Goal: Transaction & Acquisition: Purchase product/service

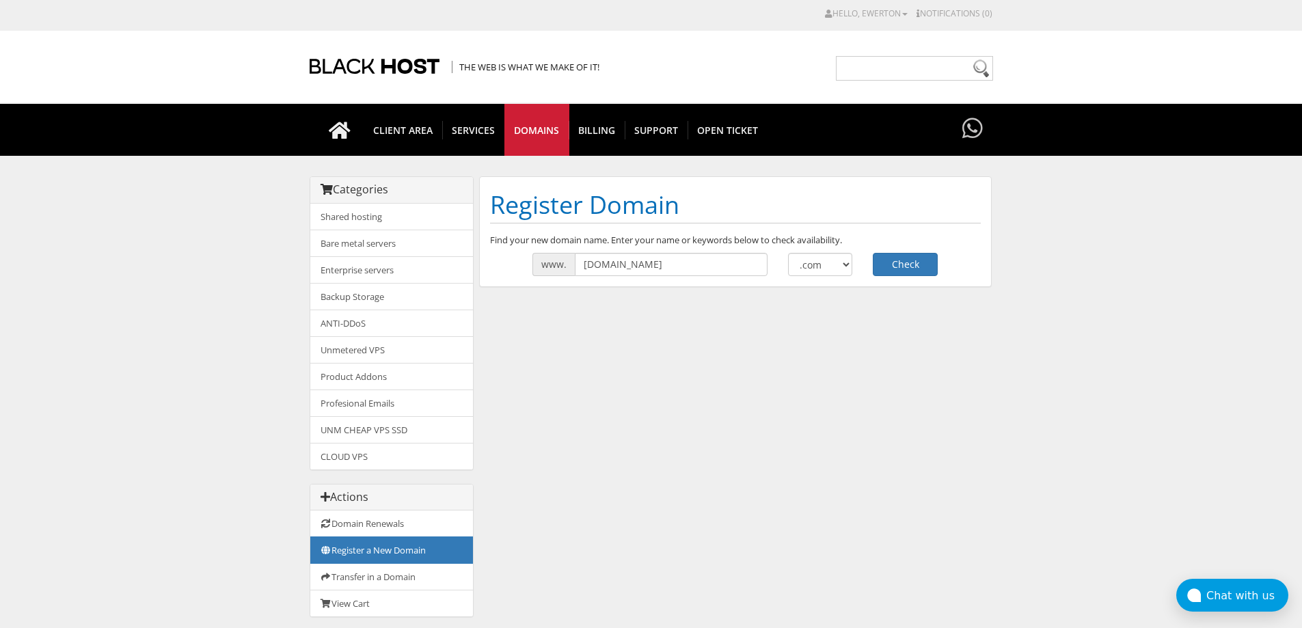
click at [608, 269] on input "encceja2025-gov.org" at bounding box center [671, 264] width 193 height 23
drag, startPoint x: 688, startPoint y: 268, endPoint x: 666, endPoint y: 272, distance: 22.9
click at [666, 272] on input "[DOMAIN_NAME]" at bounding box center [671, 264] width 193 height 23
click at [709, 262] on input "[DOMAIN_NAME]" at bounding box center [671, 264] width 193 height 23
type input "encceja2025-gov"
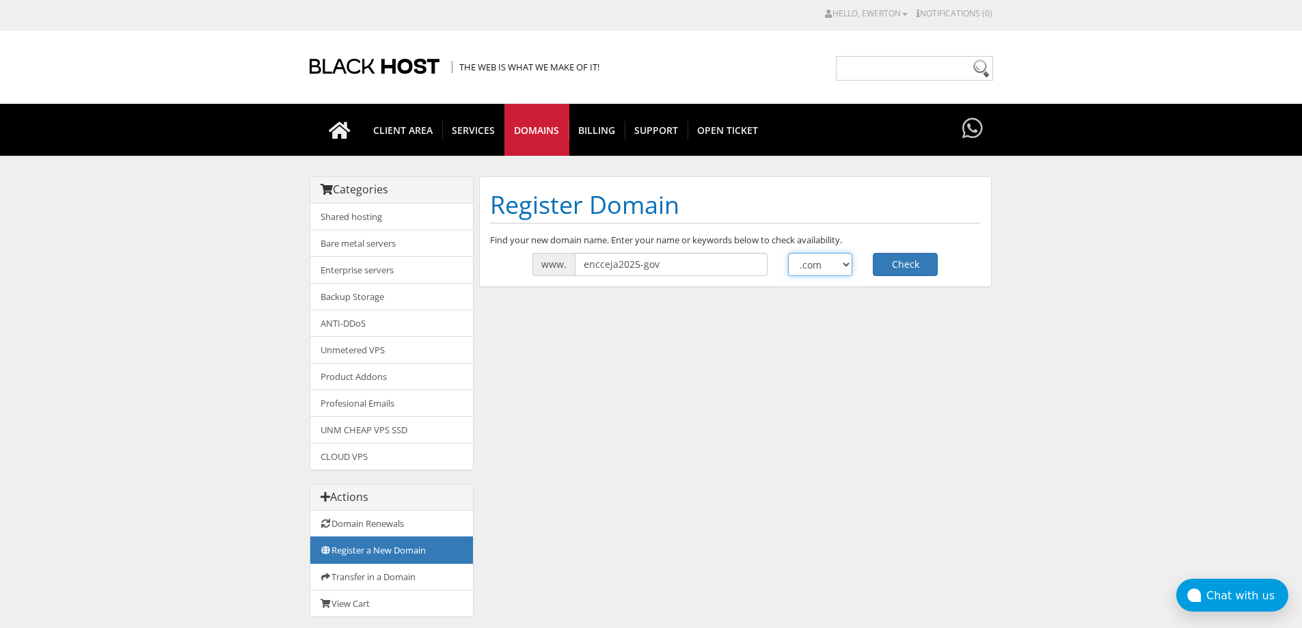
click at [826, 269] on select ".com .net .org .us .info .biz" at bounding box center [820, 264] width 65 height 23
select select ".org"
click at [788, 253] on select ".com .net .org .us .info .biz" at bounding box center [820, 264] width 65 height 23
click at [903, 267] on button "Check" at bounding box center [905, 264] width 65 height 23
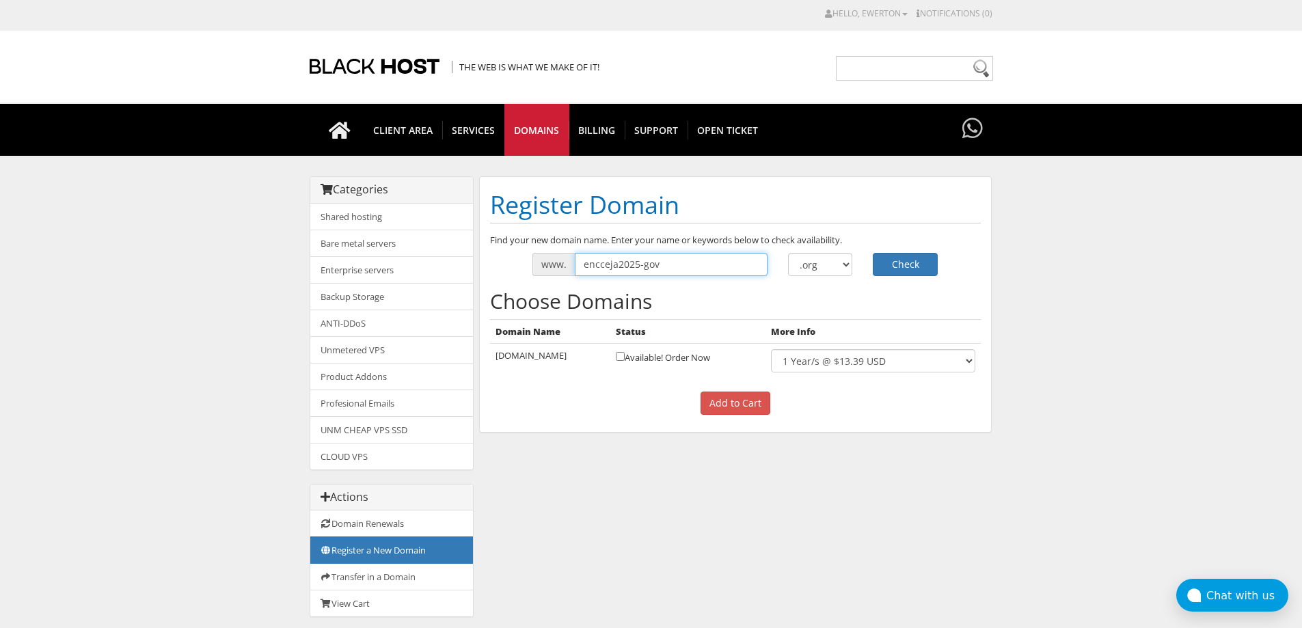
click at [719, 270] on input "encceja2025-gov" at bounding box center [671, 264] width 193 height 23
click at [422, 137] on span "CLIENT AREA" at bounding box center [403, 130] width 79 height 18
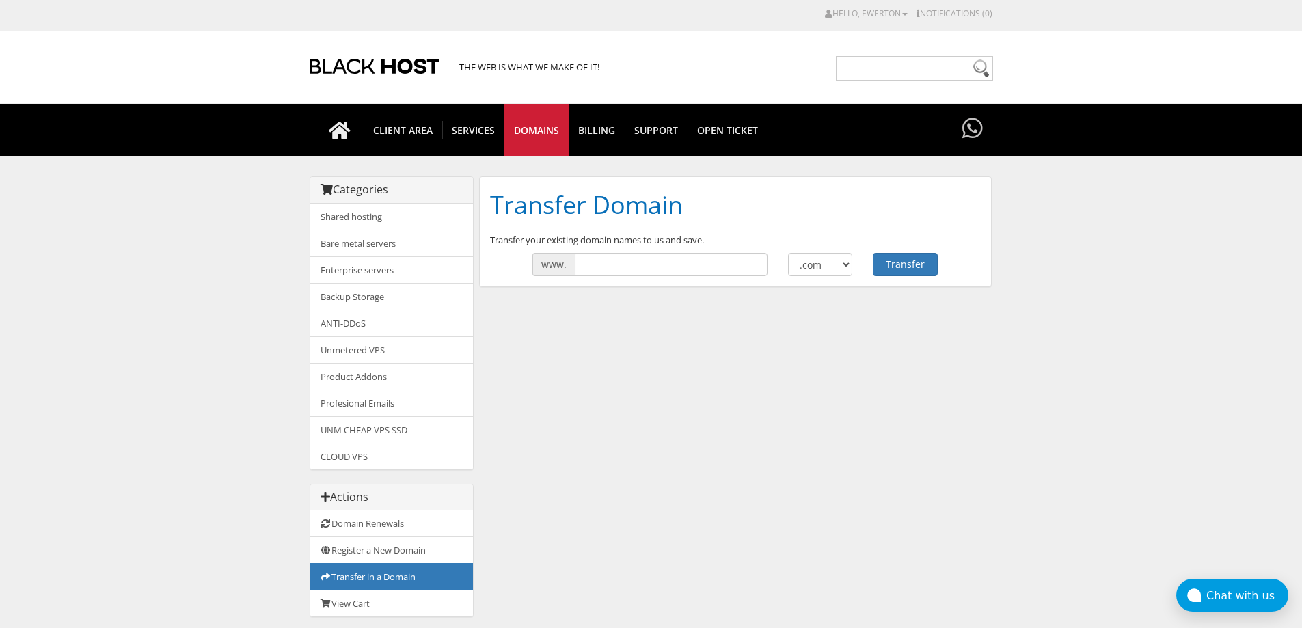
click at [95, 243] on body "CAD CHF EUR GBP JPY MKD RUB USD Hello, Ewerton Credit Card Details Contacts/Sub…" at bounding box center [651, 437] width 1302 height 860
click at [627, 262] on input "text" at bounding box center [671, 264] width 193 height 23
paste input "[DOMAIN_NAME]"
drag, startPoint x: 679, startPoint y: 261, endPoint x: 649, endPoint y: 264, distance: 30.3
click at [649, 264] on input "[DOMAIN_NAME]" at bounding box center [671, 264] width 193 height 23
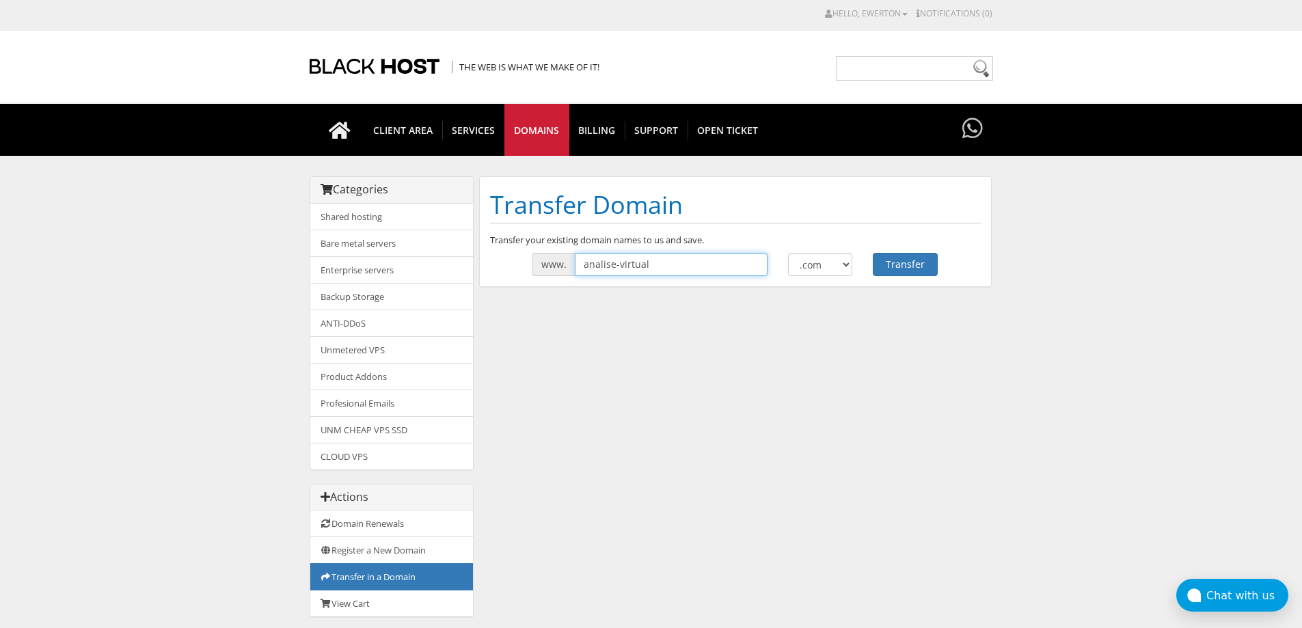
type input "analise-virtual"
click at [837, 258] on select ".com .net .org .us .info .biz" at bounding box center [820, 264] width 65 height 23
select select ".online"
click at [788, 253] on select ".com .net .org .us .info .biz" at bounding box center [820, 264] width 65 height 23
click at [910, 264] on button "Transfer" at bounding box center [905, 264] width 65 height 23
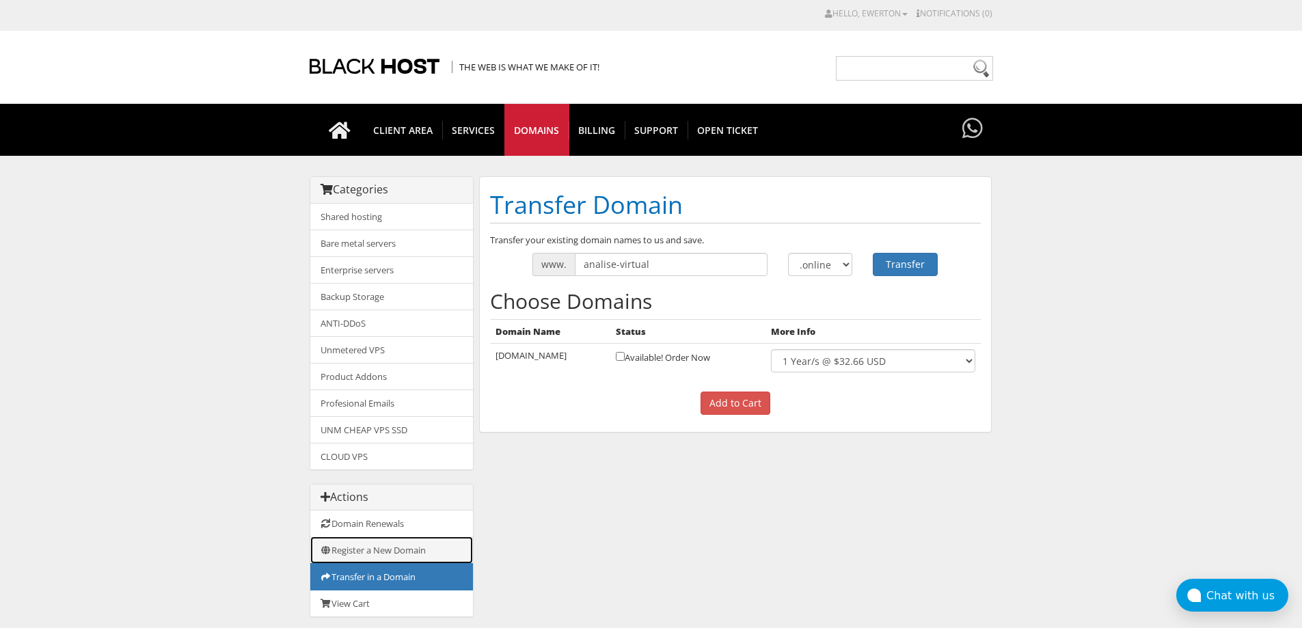
click at [378, 553] on link "Register a New Domain" at bounding box center [391, 549] width 163 height 27
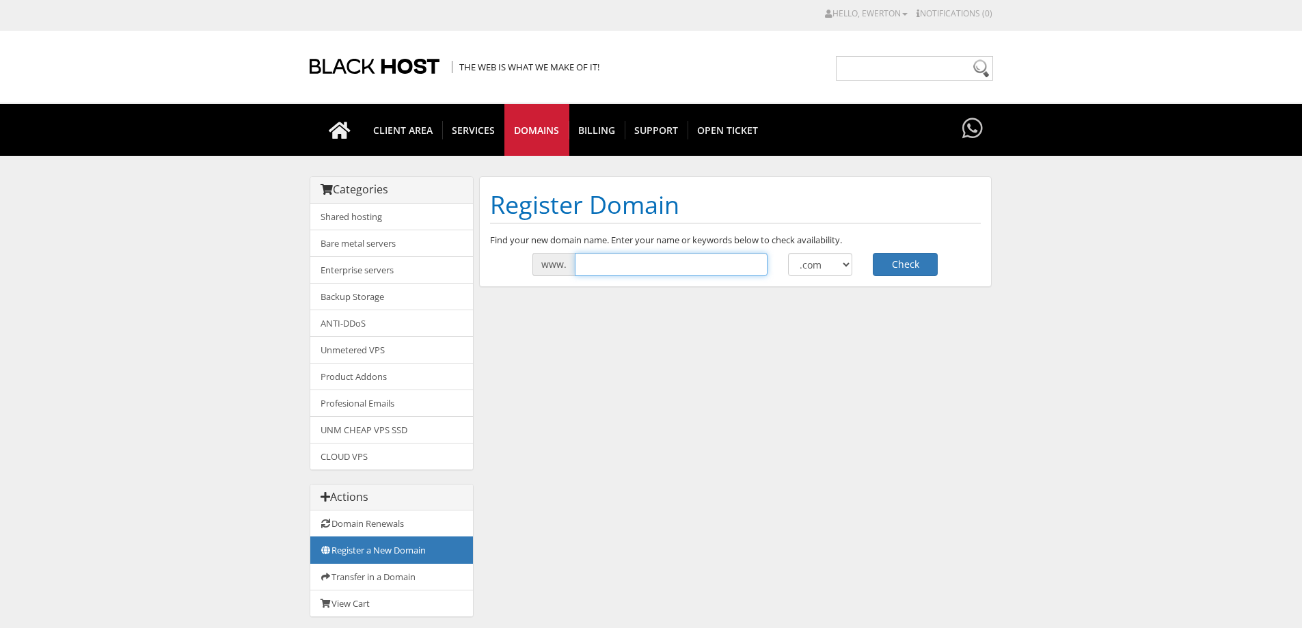
click at [714, 260] on input "text" at bounding box center [671, 264] width 193 height 23
paste input "[DOMAIN_NAME]"
drag, startPoint x: 710, startPoint y: 266, endPoint x: 647, endPoint y: 273, distance: 63.3
click at [647, 273] on input "[DOMAIN_NAME]" at bounding box center [671, 264] width 193 height 23
click at [649, 274] on input "[DOMAIN_NAME]" at bounding box center [671, 264] width 193 height 23
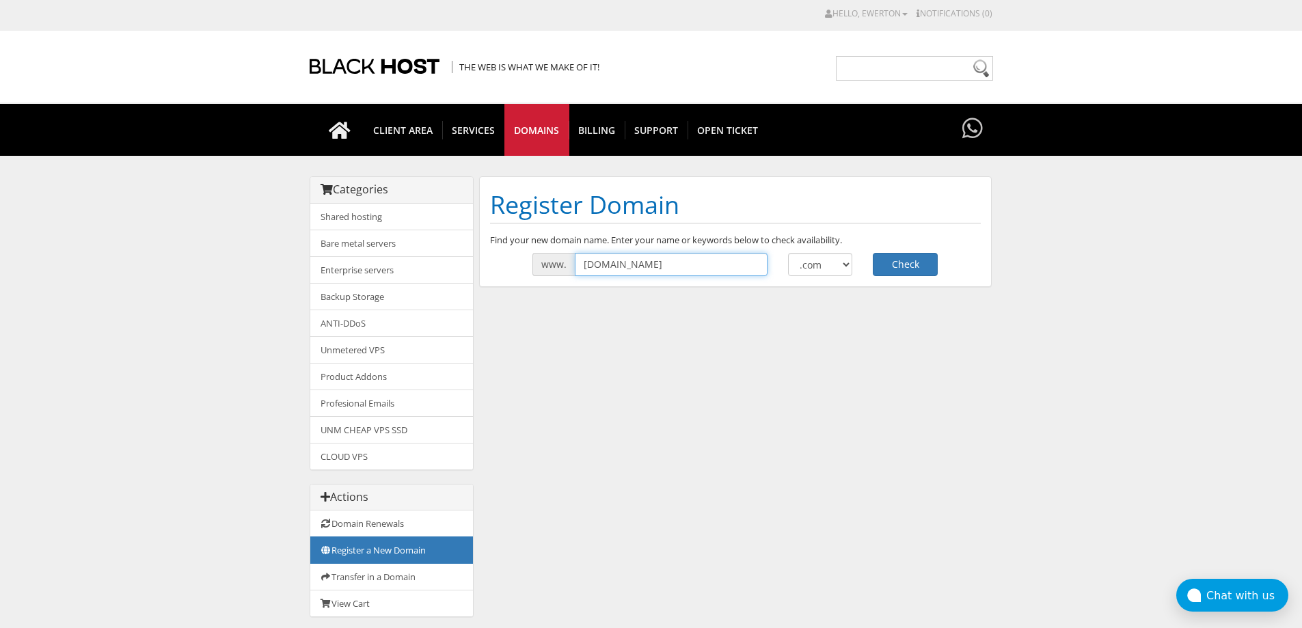
click at [707, 263] on input "[DOMAIN_NAME]" at bounding box center [671, 264] width 193 height 23
drag, startPoint x: 673, startPoint y: 266, endPoint x: 662, endPoint y: 267, distance: 11.0
click at [662, 267] on input "analise-virtual.online" at bounding box center [671, 264] width 193 height 23
type input "analise-virtual"
click at [830, 264] on select ".com .net .org .us .info .biz" at bounding box center [820, 264] width 65 height 23
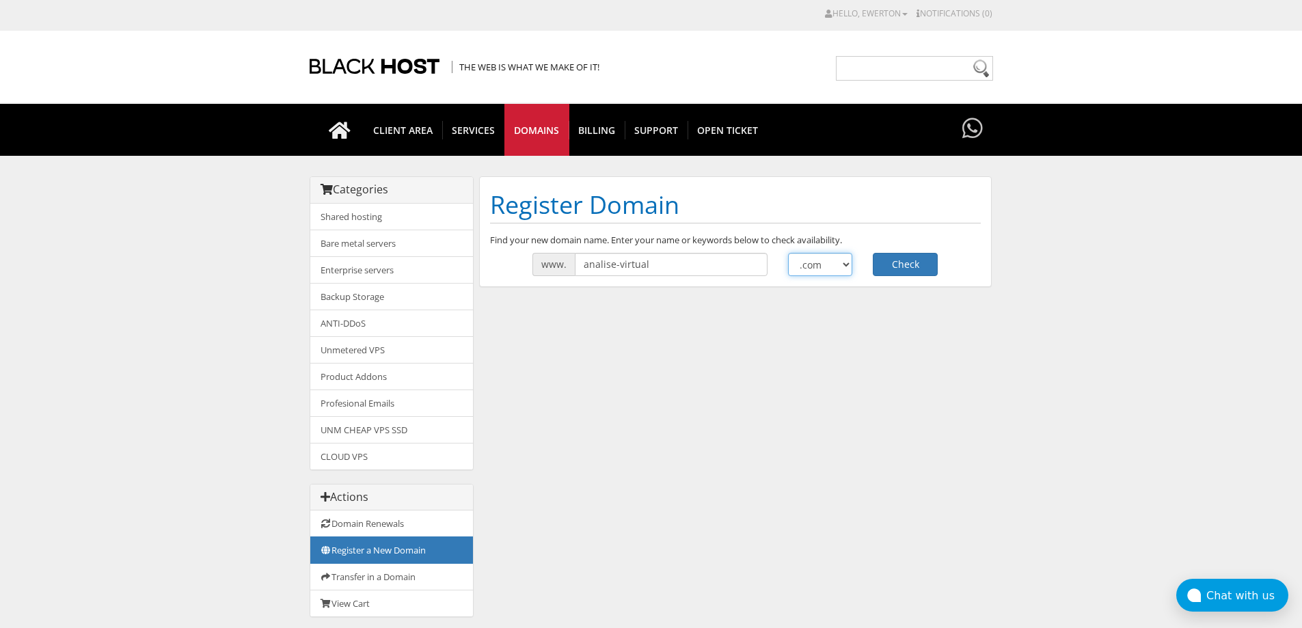
select select ".online"
click at [788, 253] on select ".com .net .org .us .info .biz" at bounding box center [820, 264] width 65 height 23
click at [898, 258] on button "Check" at bounding box center [905, 264] width 65 height 23
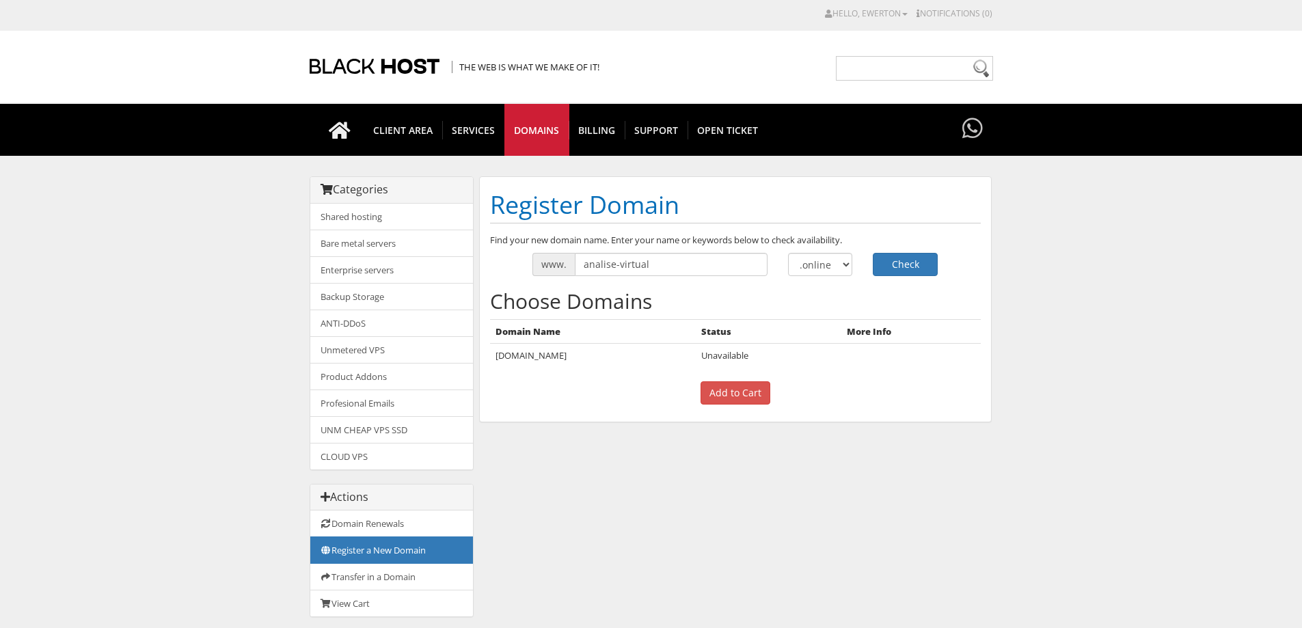
click at [720, 344] on td "Unavailable" at bounding box center [769, 356] width 146 height 24
drag, startPoint x: 718, startPoint y: 354, endPoint x: 727, endPoint y: 351, distance: 9.3
click at [727, 352] on tr "[DOMAIN_NAME] Unavailable" at bounding box center [735, 356] width 491 height 24
drag, startPoint x: 736, startPoint y: 352, endPoint x: 802, endPoint y: 359, distance: 66.0
click at [802, 359] on td "Unavailable" at bounding box center [769, 356] width 146 height 24
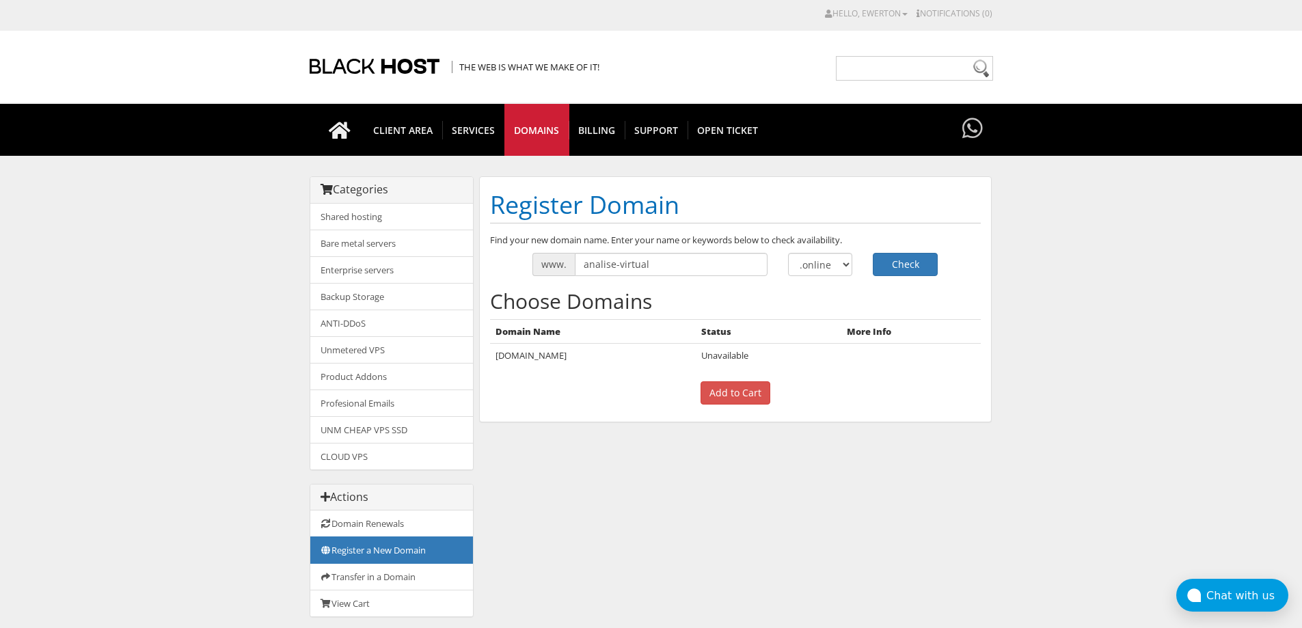
click at [777, 371] on div "Choose Domains Domain Name Status More Info analise-virtual.online Unavailable …" at bounding box center [735, 347] width 491 height 115
click at [774, 390] on p "Add to Cart" at bounding box center [735, 392] width 491 height 23
click at [755, 394] on input "Add to Cart" at bounding box center [736, 392] width 70 height 23
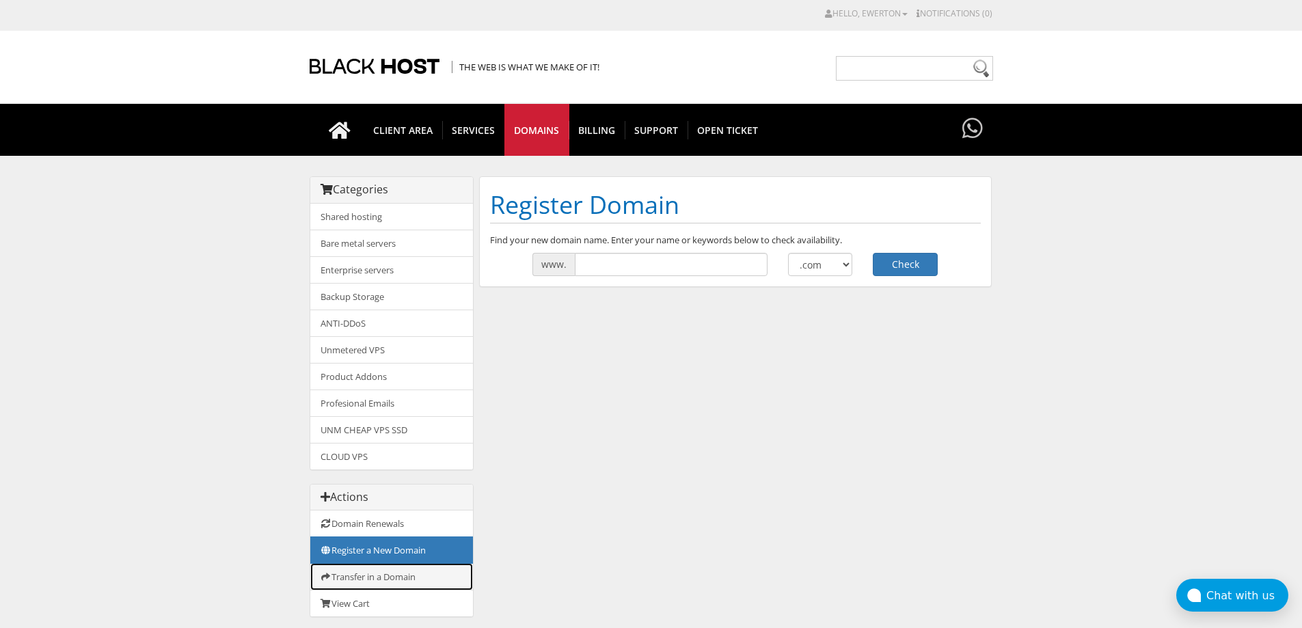
click at [381, 578] on link "Transfer in a Domain" at bounding box center [391, 576] width 163 height 27
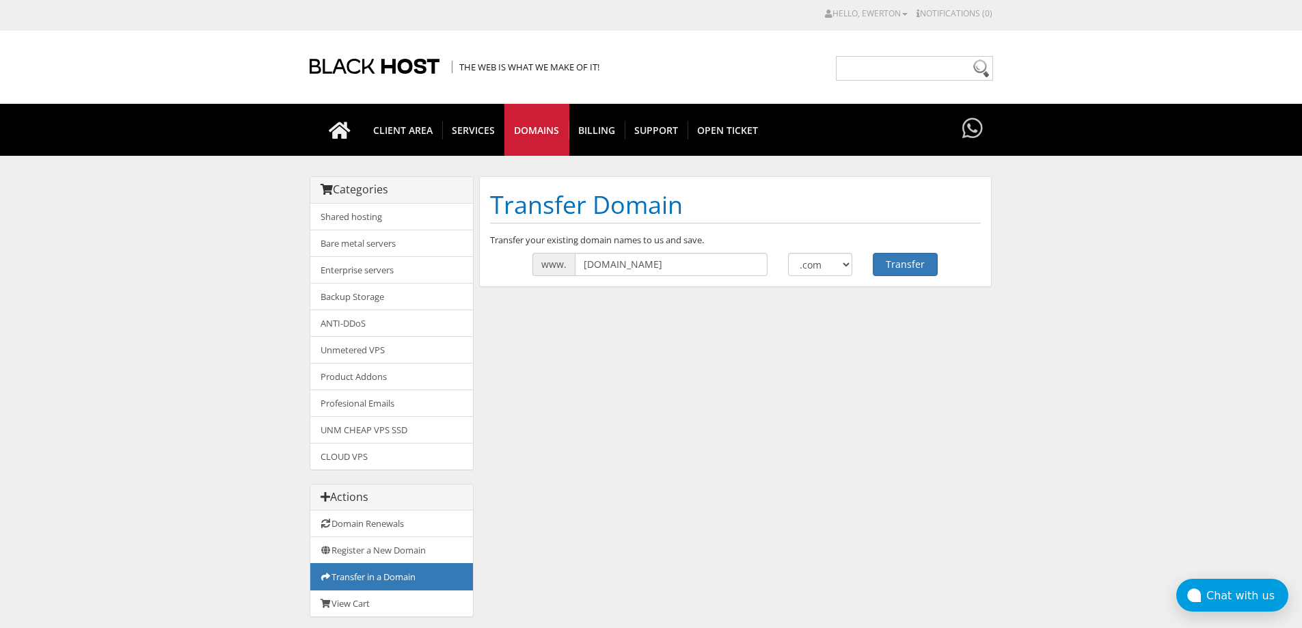
drag, startPoint x: 698, startPoint y: 263, endPoint x: 650, endPoint y: 266, distance: 47.9
click at [650, 266] on input "[DOMAIN_NAME]" at bounding box center [671, 264] width 193 height 23
type input "analise-virtual"
click at [829, 266] on select ".com .net .org .us .info .biz" at bounding box center [820, 264] width 65 height 23
select select ".online"
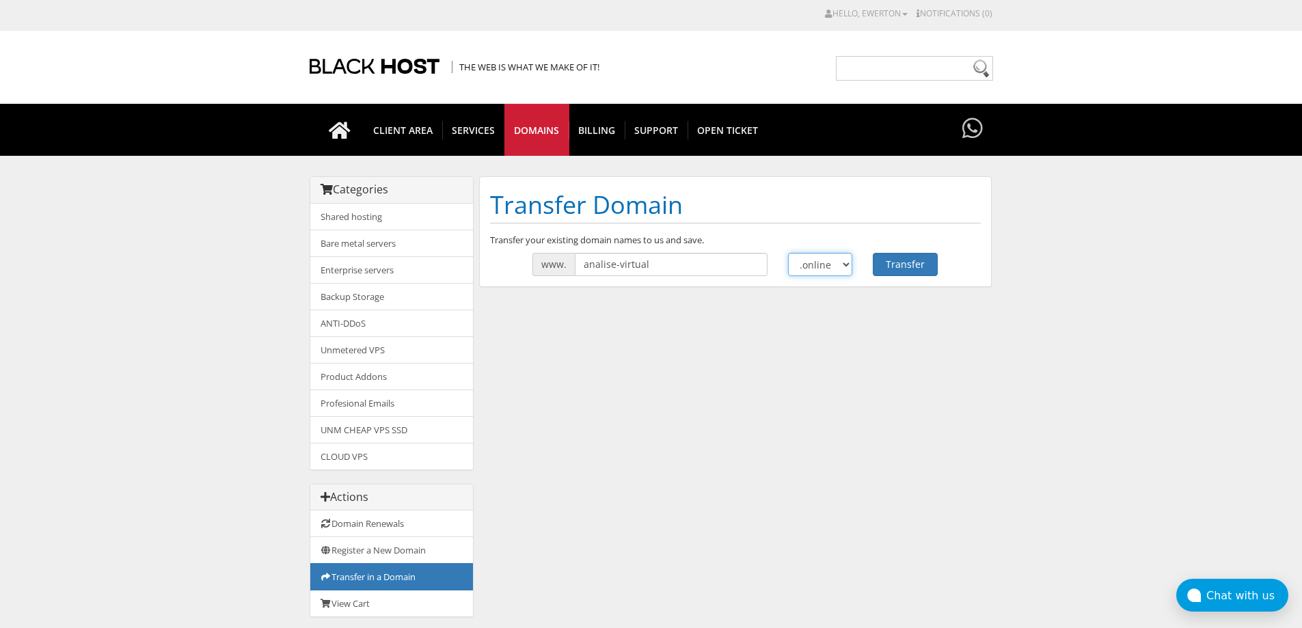
click at [788, 253] on select ".com .net .org .us .info .biz" at bounding box center [820, 264] width 65 height 23
click at [908, 253] on button "Transfer" at bounding box center [905, 264] width 65 height 23
click at [910, 261] on button "Transfer" at bounding box center [905, 264] width 65 height 23
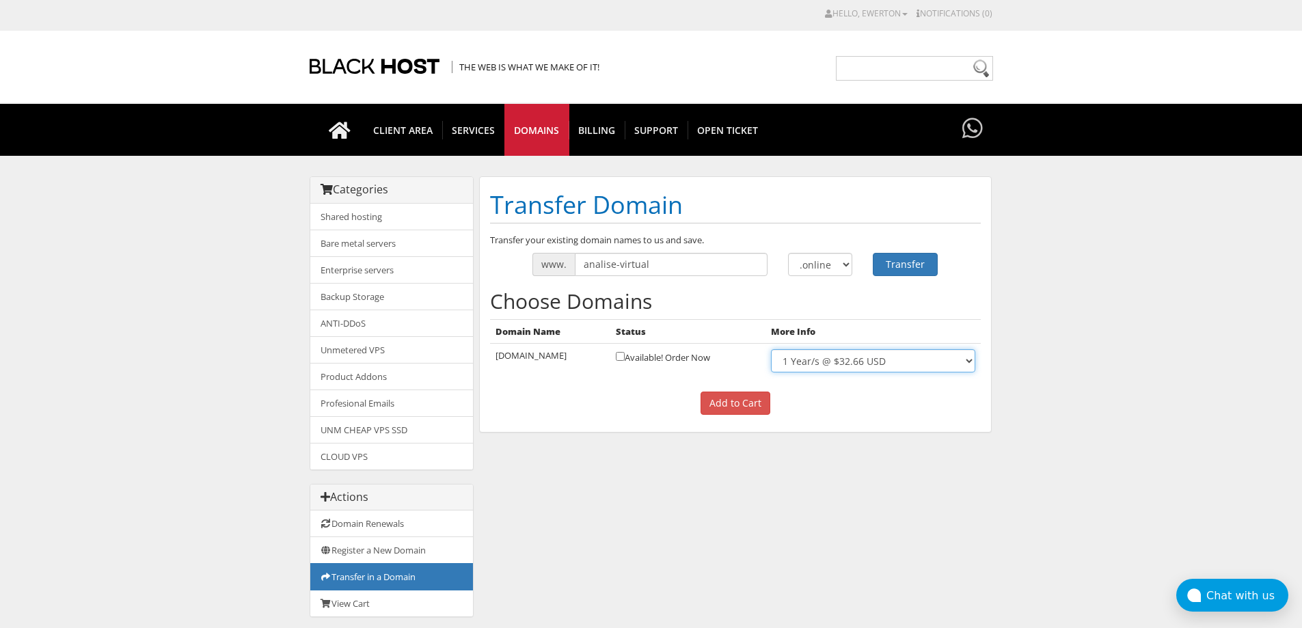
click at [873, 355] on select "1 Year/s @ $32.66 USD" at bounding box center [873, 360] width 204 height 23
click at [505, 364] on td "analise-virtual.online" at bounding box center [550, 361] width 121 height 35
click at [513, 352] on td "analise-virtual.online" at bounding box center [550, 361] width 121 height 35
click at [625, 357] on input "checkbox" at bounding box center [620, 356] width 9 height 9
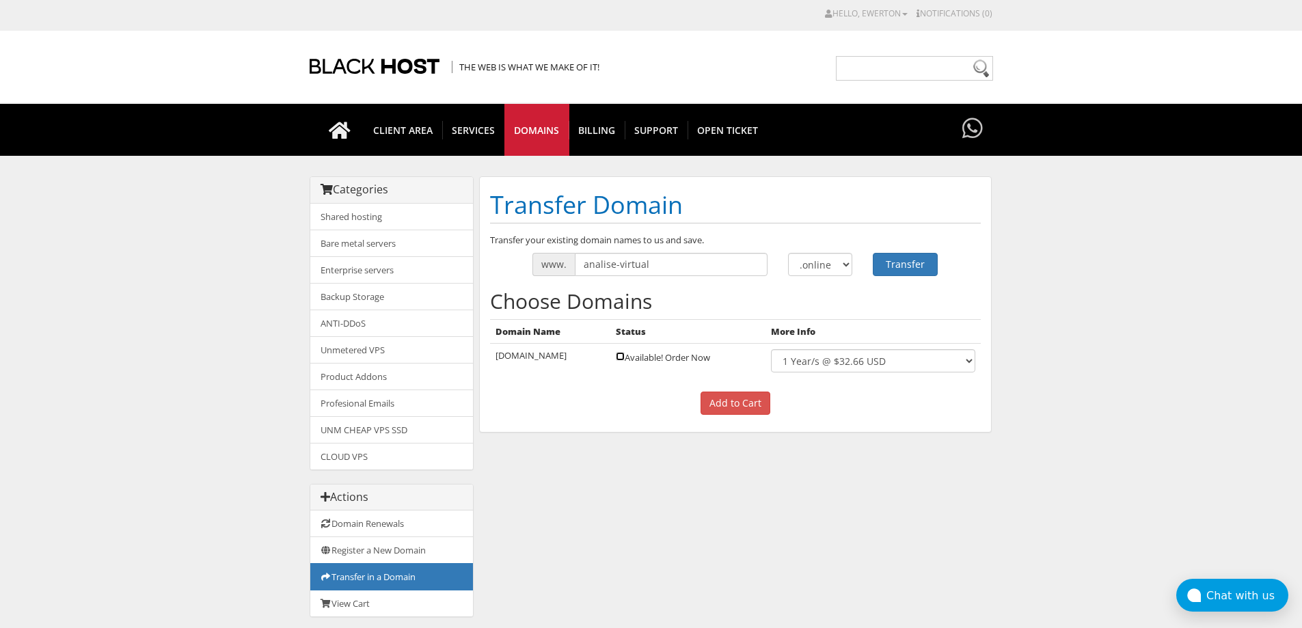
checkbox input "true"
click at [744, 405] on input "Add to Cart" at bounding box center [736, 403] width 70 height 23
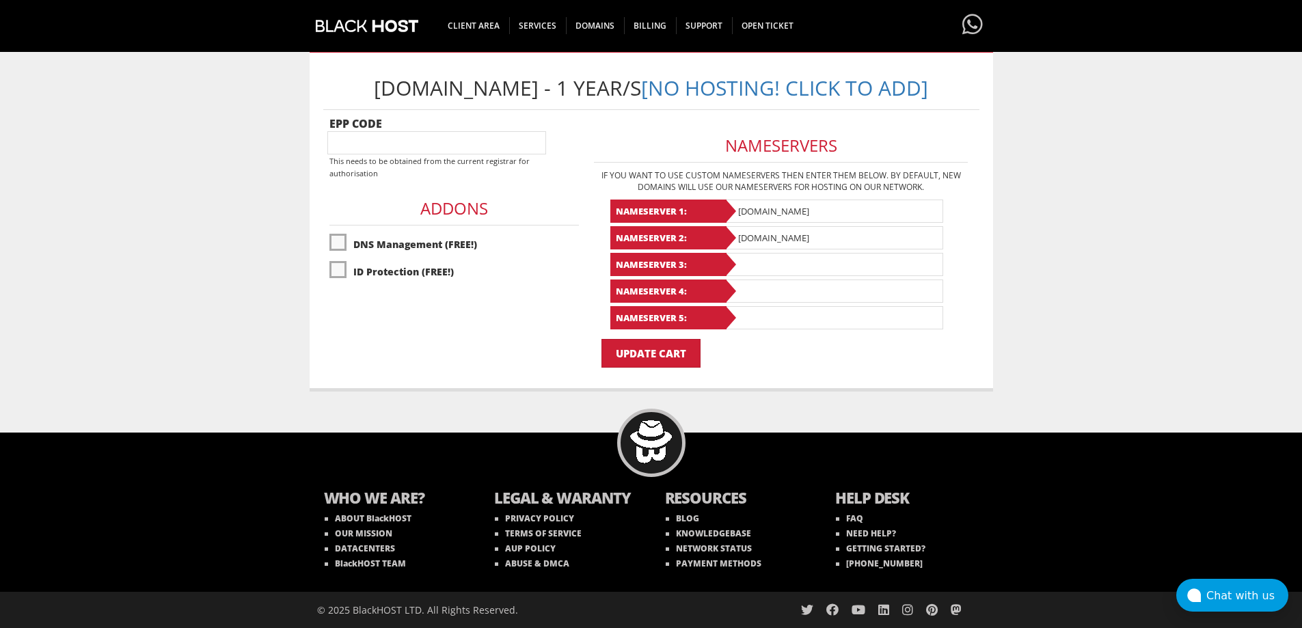
scroll to position [99, 0]
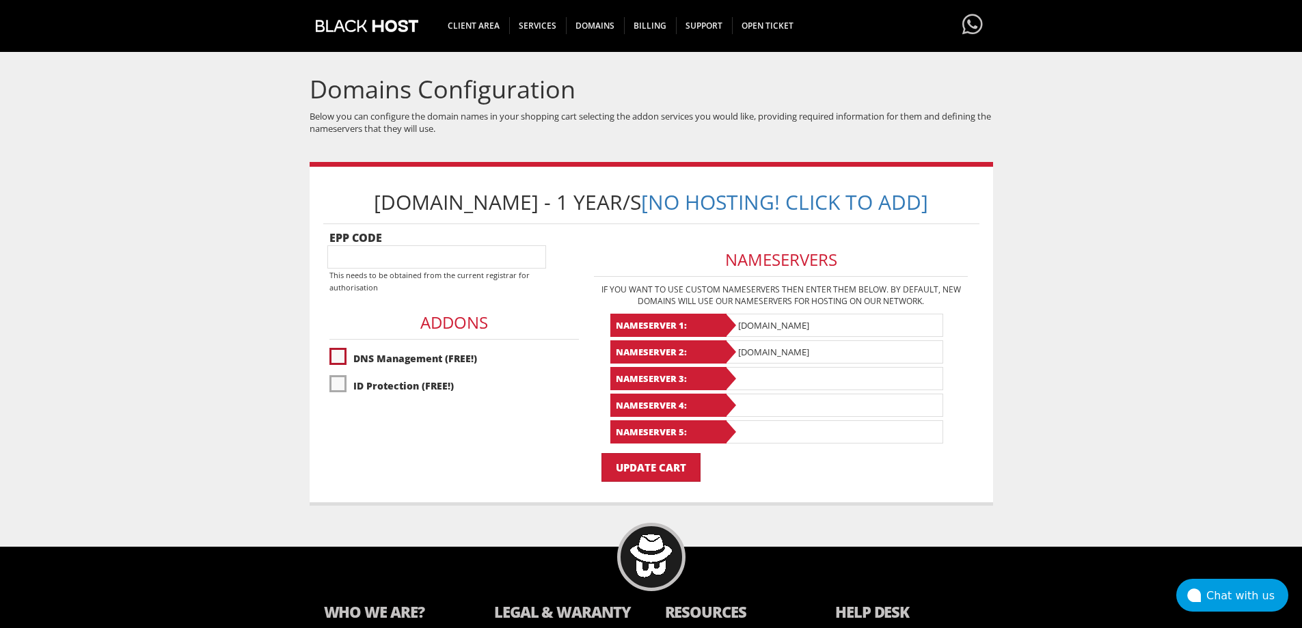
click at [344, 370] on label"] "DNS Management (FREE!)" at bounding box center [453, 359] width 249 height 24
checkbox input "true"
click at [638, 482] on input "Update Cart" at bounding box center [650, 467] width 99 height 29
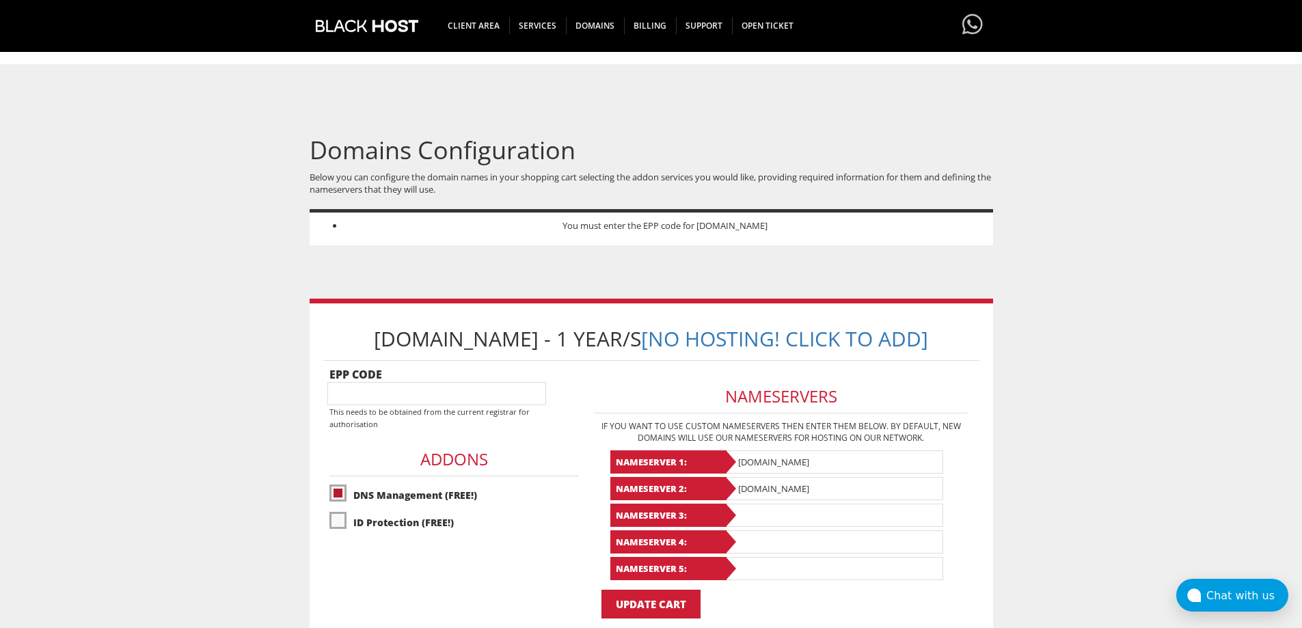
scroll to position [175, 0]
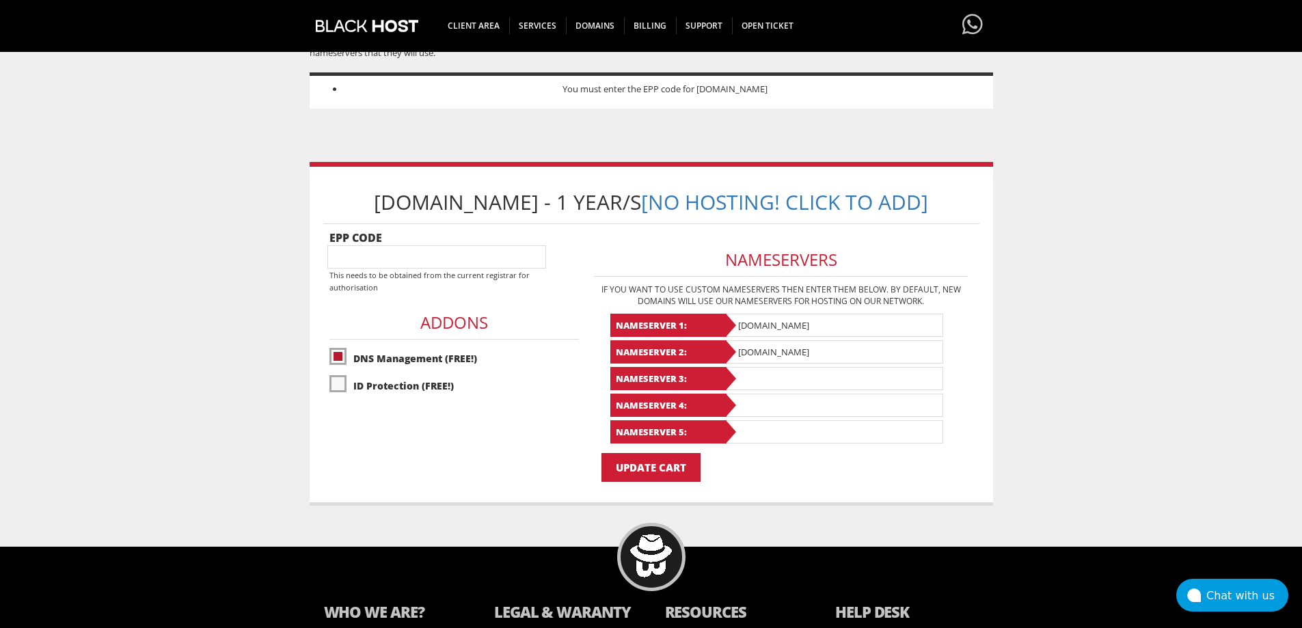
click at [402, 269] on input"] "text" at bounding box center [436, 256] width 219 height 23
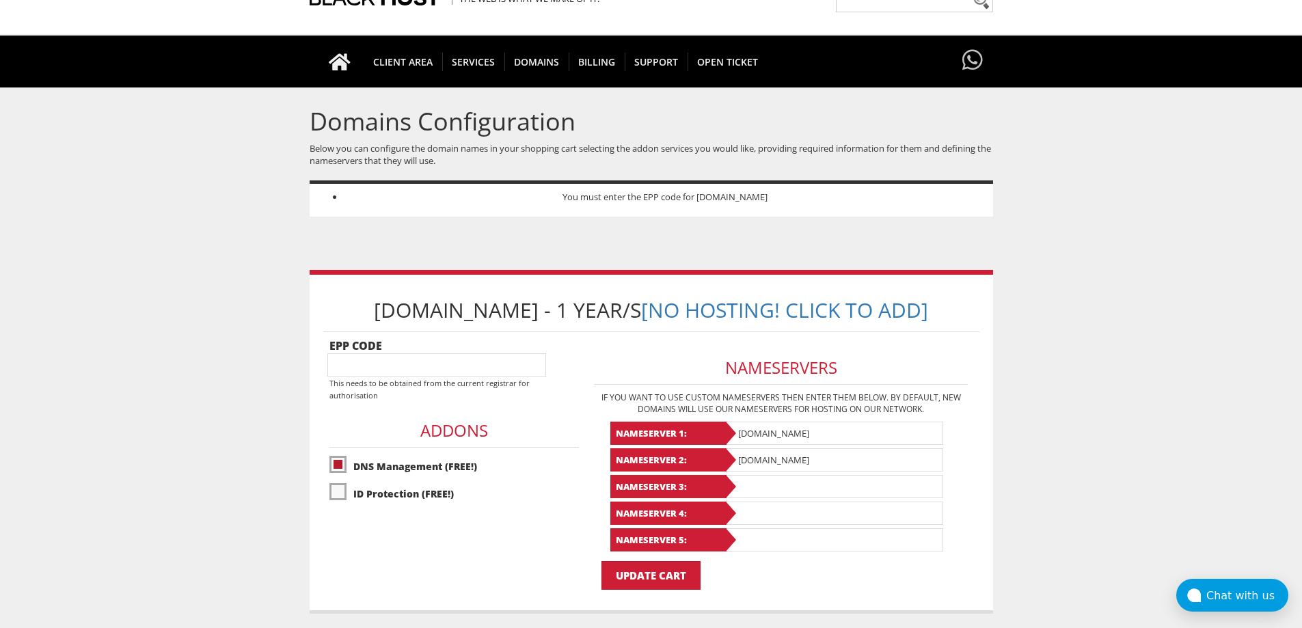
scroll to position [0, 0]
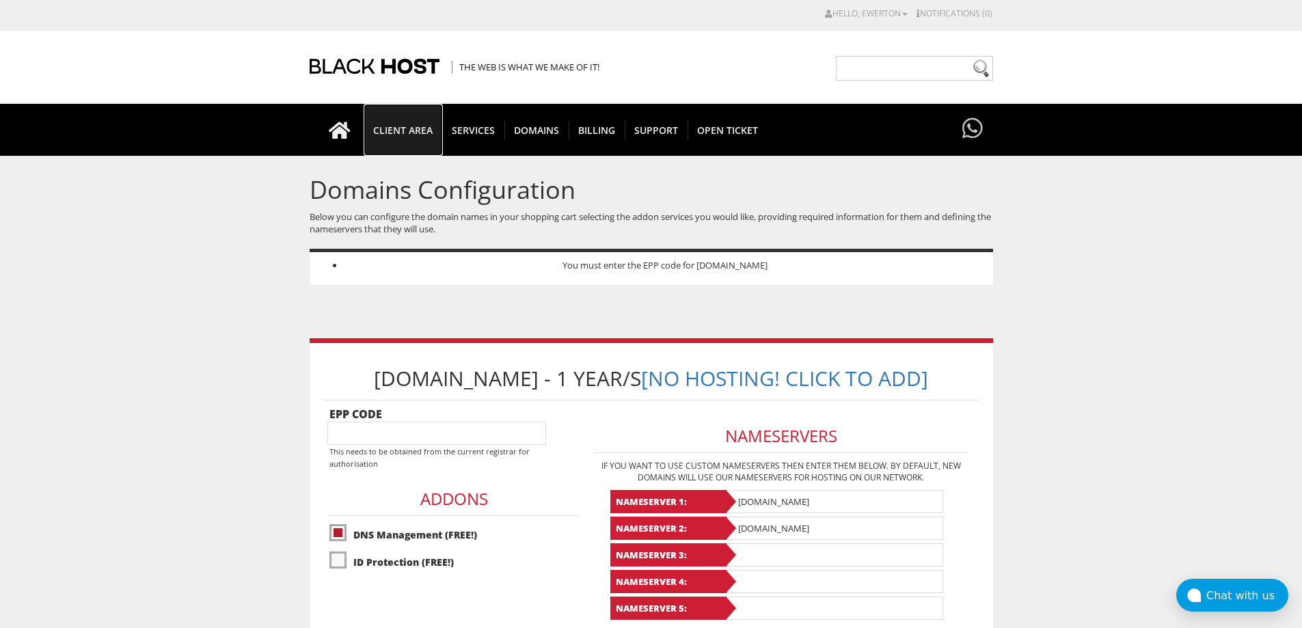
click at [413, 122] on span "CLIENT AREA" at bounding box center [403, 130] width 79 height 18
